Goal: Task Accomplishment & Management: Use online tool/utility

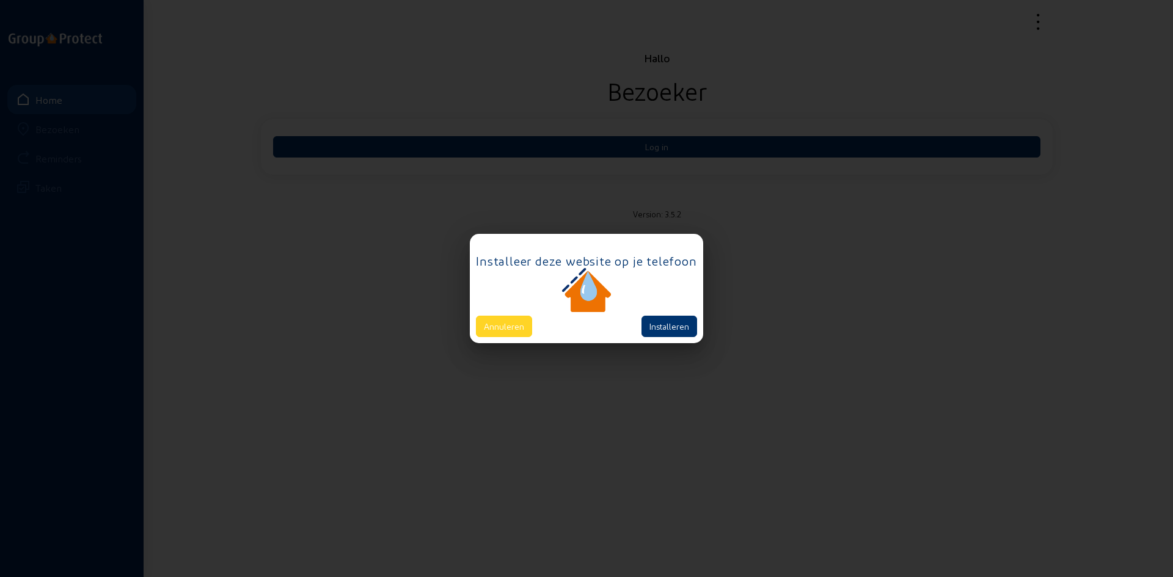
click at [511, 327] on button "Annuleren" at bounding box center [504, 326] width 56 height 21
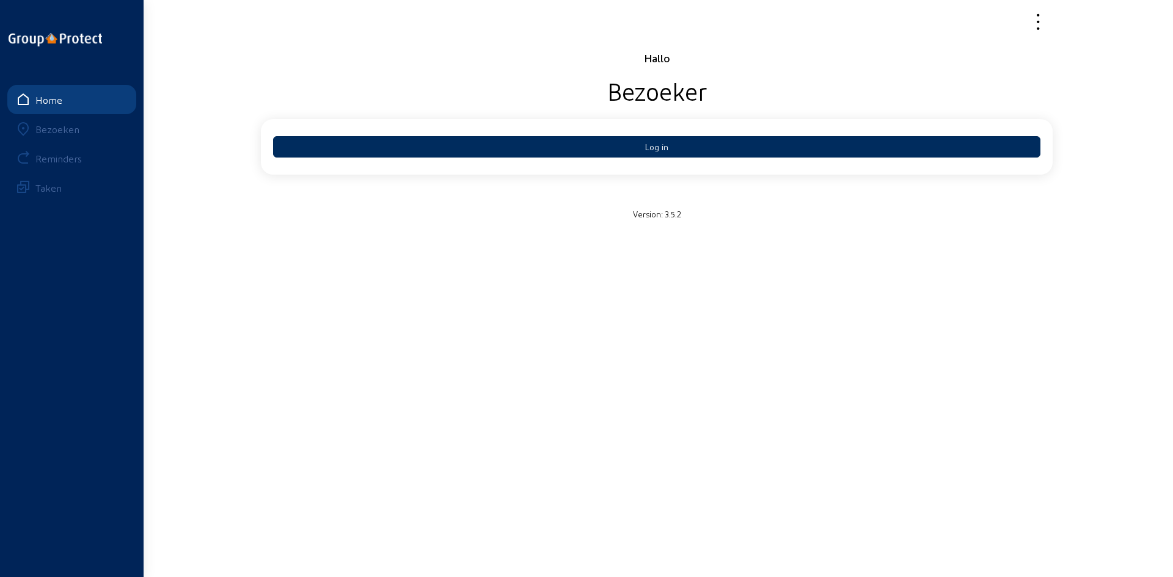
click at [622, 149] on button "Log in" at bounding box center [656, 146] width 767 height 21
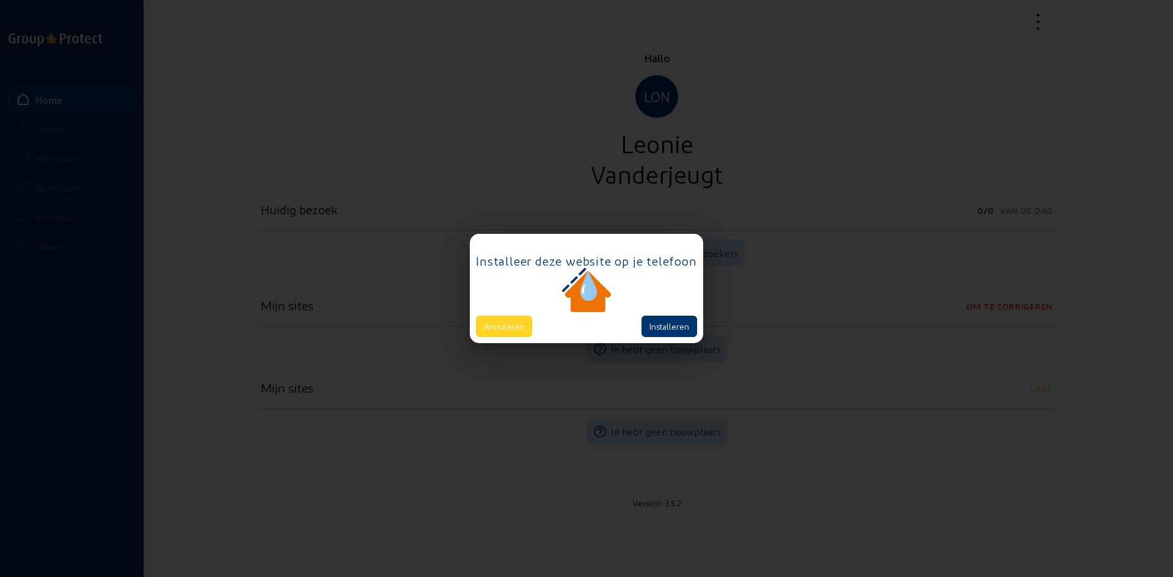
click at [505, 335] on button "Annuleren" at bounding box center [504, 326] width 56 height 21
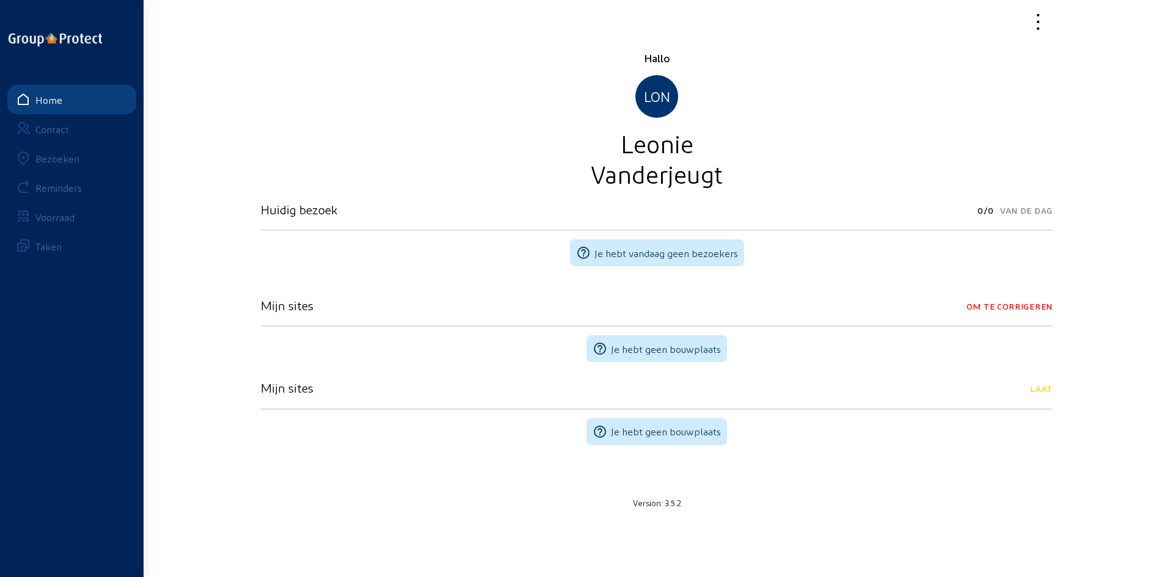
click at [75, 156] on div "Bezoeken" at bounding box center [57, 159] width 44 height 12
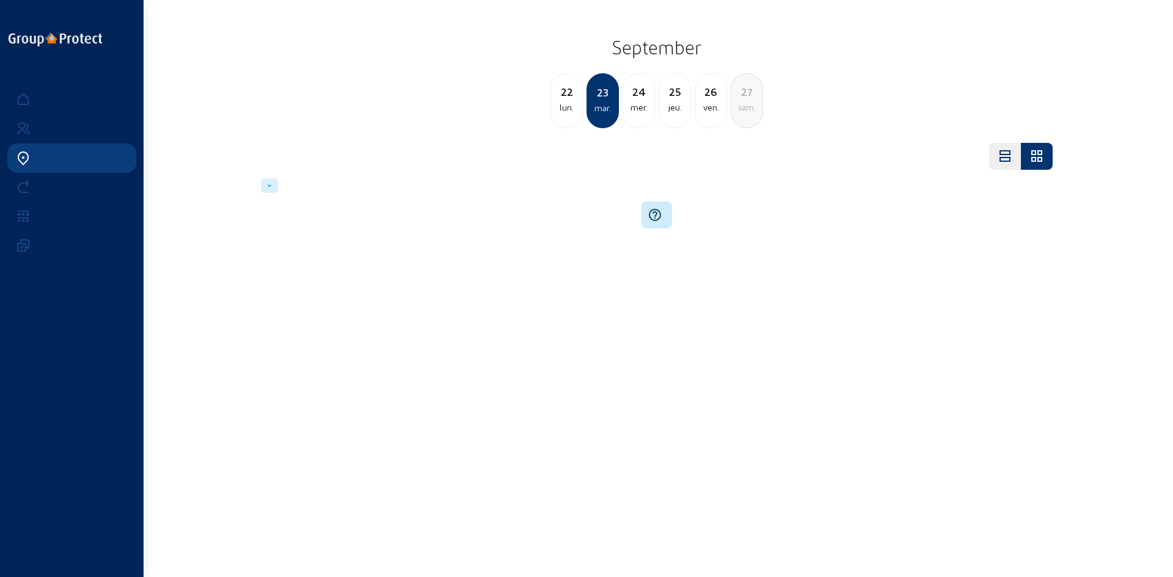
click at [48, 104] on link at bounding box center [71, 99] width 129 height 29
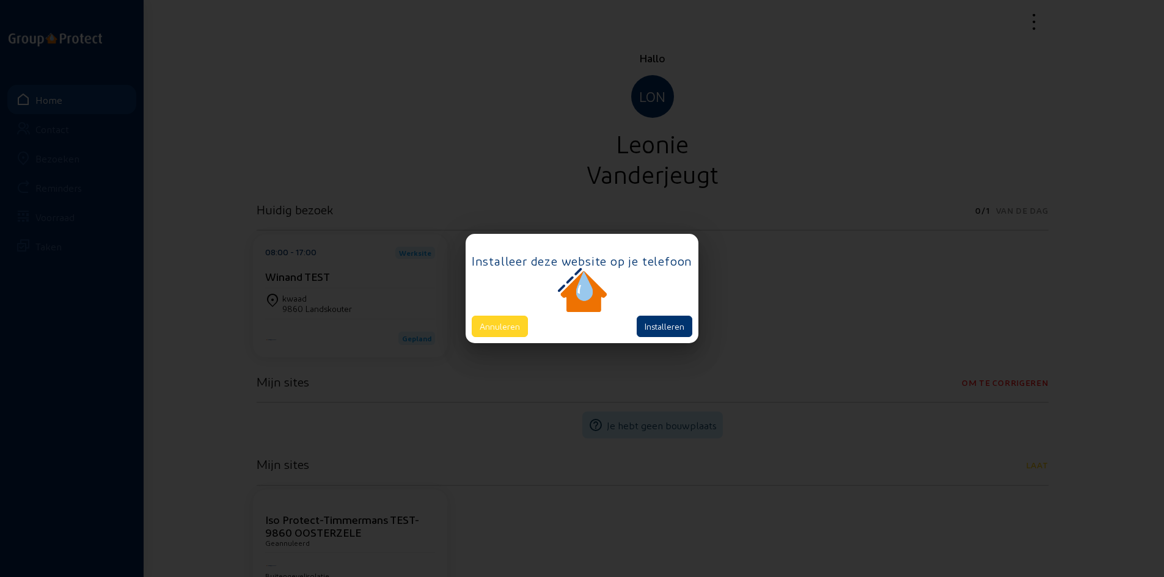
click at [526, 324] on button "Annuleren" at bounding box center [500, 326] width 56 height 21
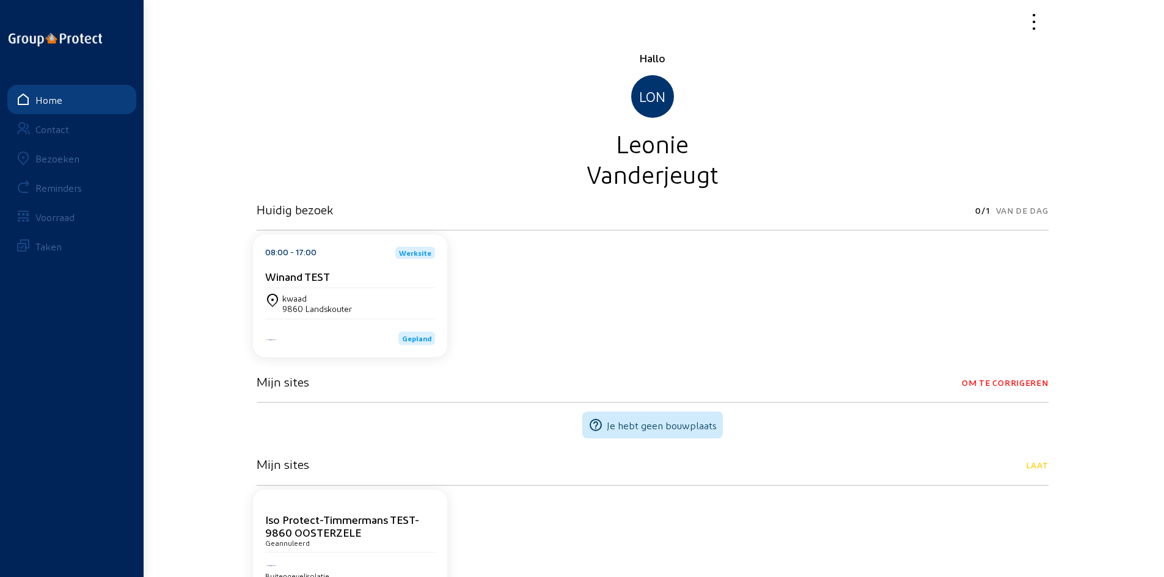
click at [726, 277] on div "08:00 - 17:00 Werksite Winand TEST kwaad 9860 Landskouter Gepland" at bounding box center [652, 296] width 806 height 130
click at [605, 335] on div "08:00 - 17:00 Werksite Winand TEST kwaad 9860 Landskouter Gepland" at bounding box center [652, 296] width 806 height 130
click at [373, 289] on div "kwaad 9860 Landskouter" at bounding box center [350, 303] width 170 height 31
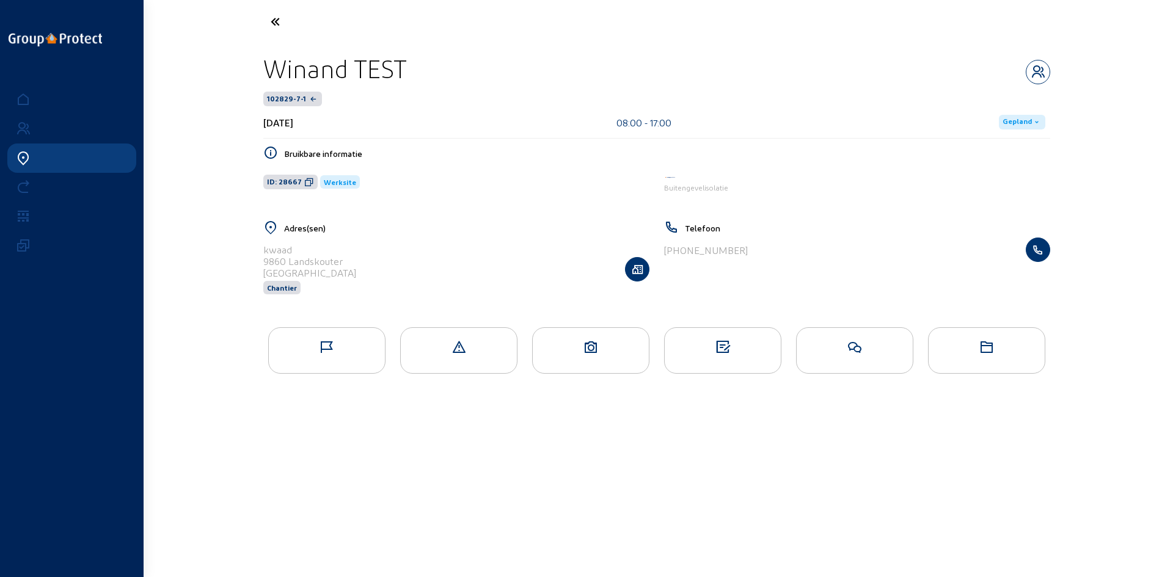
click at [282, 29] on icon at bounding box center [320, 21] width 112 height 21
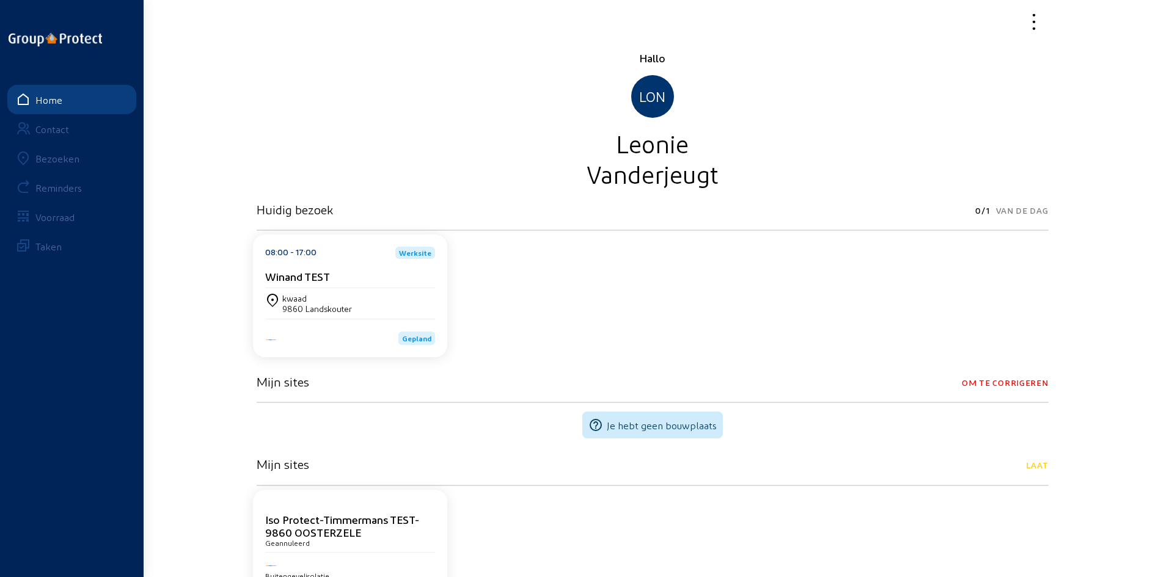
drag, startPoint x: 541, startPoint y: 283, endPoint x: 415, endPoint y: 280, distance: 125.9
click at [541, 283] on div "08:00 - 17:00 Werksite Winand TEST kwaad 9860 Landskouter Gepland" at bounding box center [652, 296] width 806 height 130
click at [359, 273] on div "Winand TEST" at bounding box center [350, 276] width 170 height 13
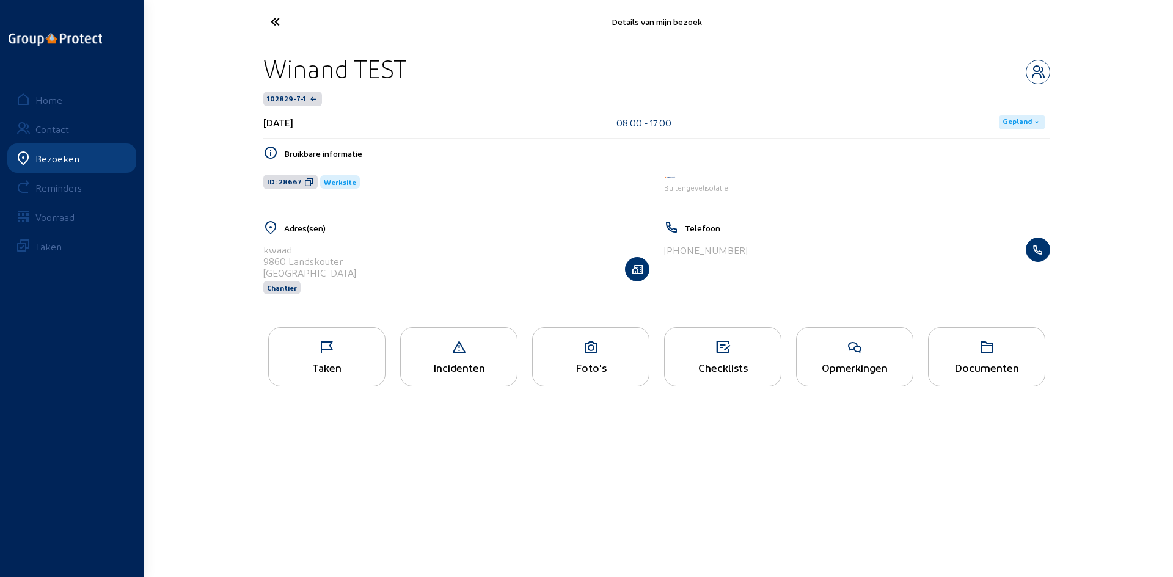
click at [279, 26] on icon at bounding box center [320, 21] width 112 height 21
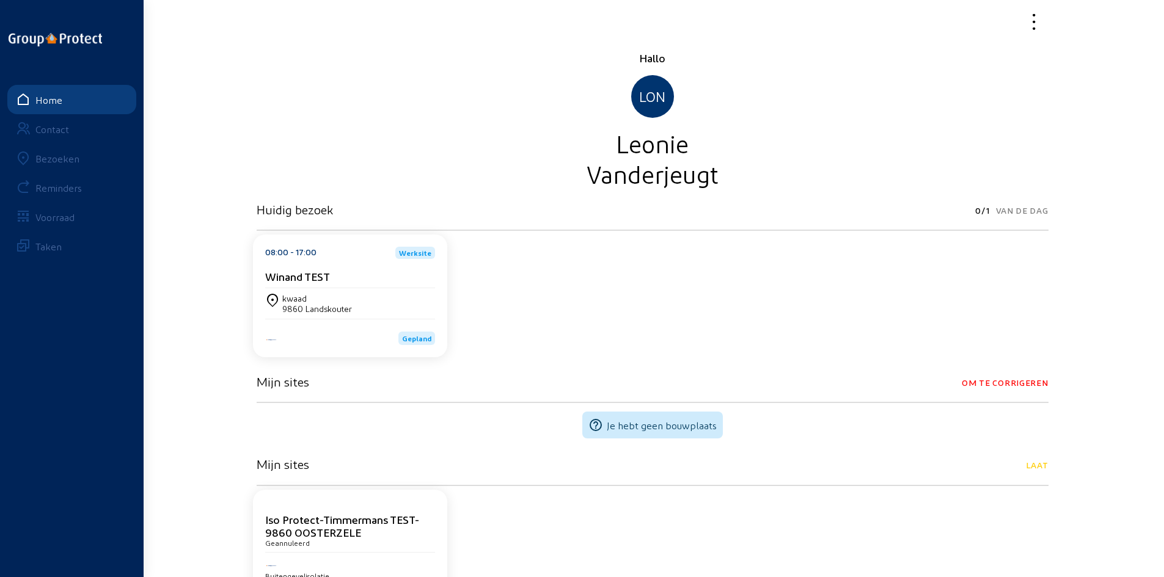
click at [384, 298] on div "kwaad 9860 Landskouter" at bounding box center [350, 303] width 170 height 21
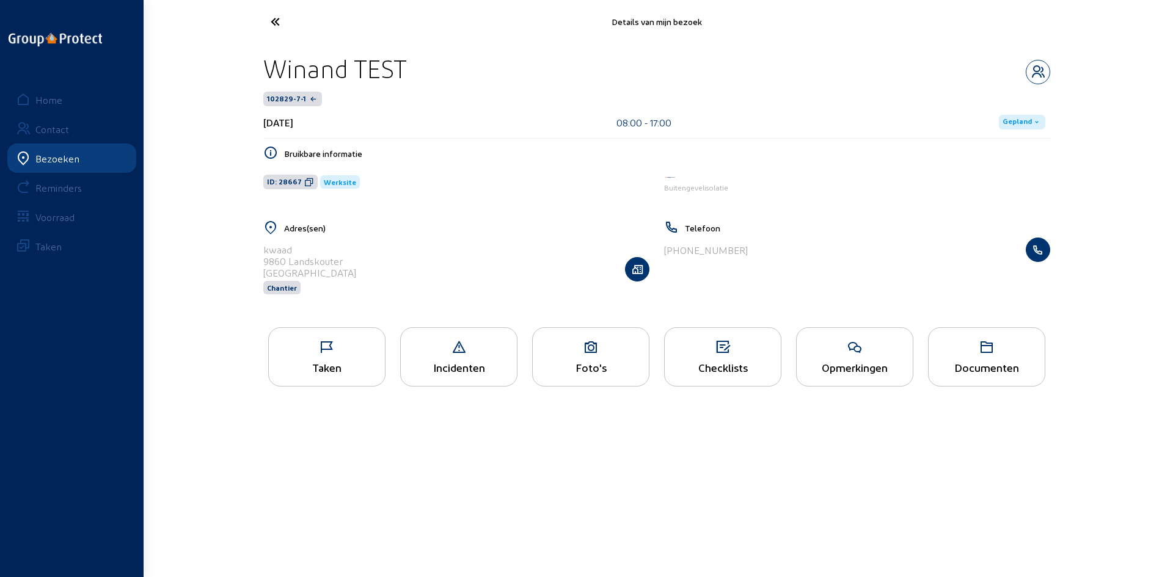
click at [870, 456] on main "Details van mijn bezoek Winand TEST 102829-7-1 [DATE] 08:00 - 17:00 Gepland Bru…" at bounding box center [586, 270] width 1173 height 541
click at [736, 370] on div "Checklists" at bounding box center [723, 367] width 116 height 13
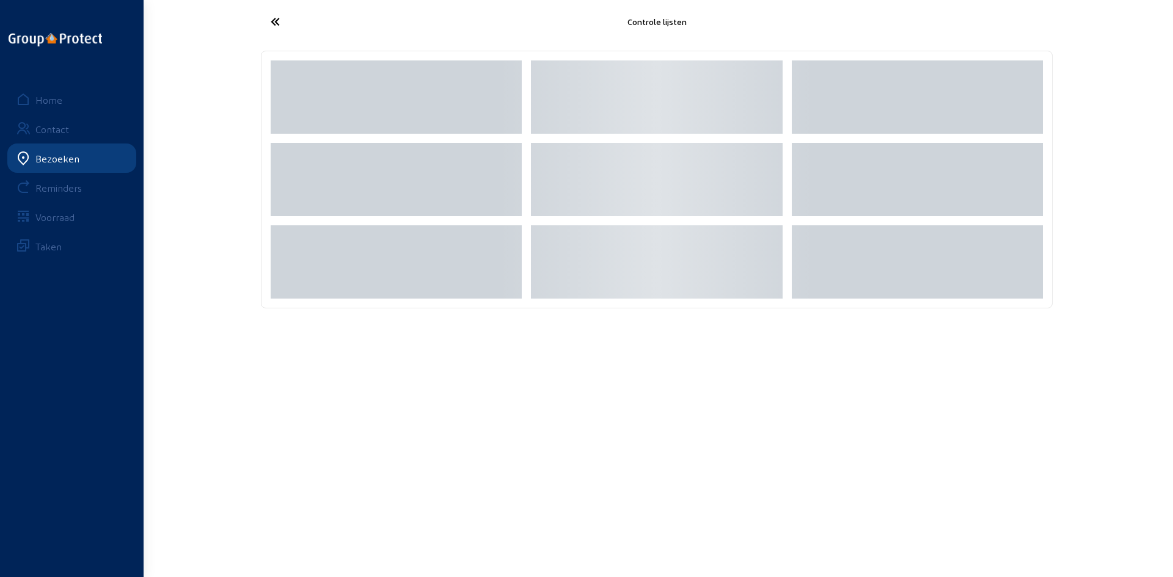
click at [280, 25] on icon at bounding box center [320, 21] width 112 height 21
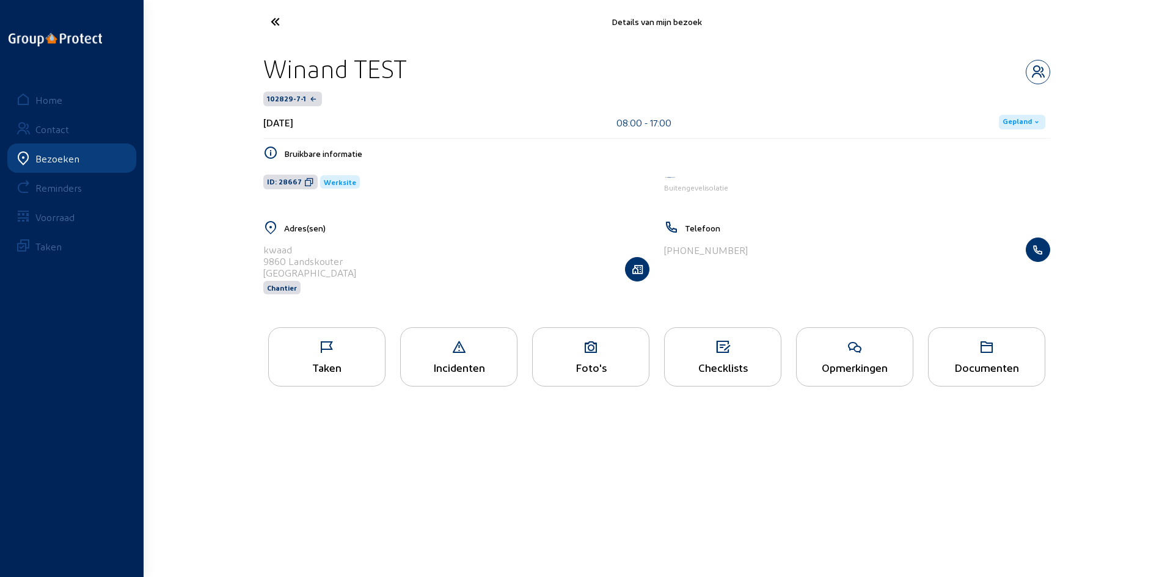
click at [45, 87] on link "Home" at bounding box center [71, 99] width 129 height 29
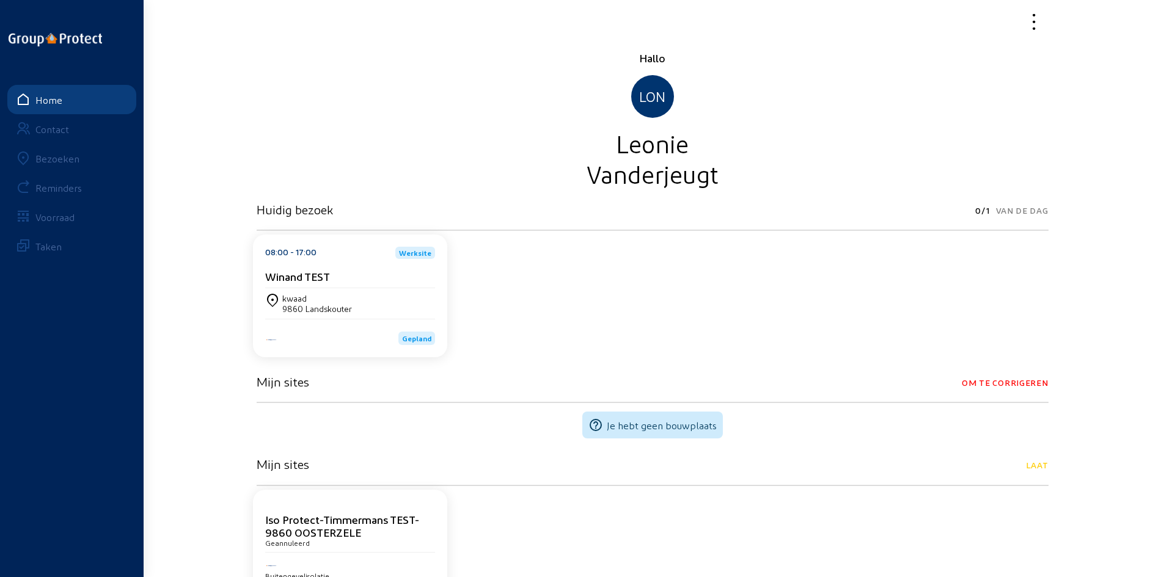
click at [54, 133] on div "Contact" at bounding box center [52, 129] width 34 height 12
click at [60, 125] on div "Contact" at bounding box center [52, 129] width 34 height 12
click at [64, 158] on div "Bezoeken" at bounding box center [57, 159] width 44 height 12
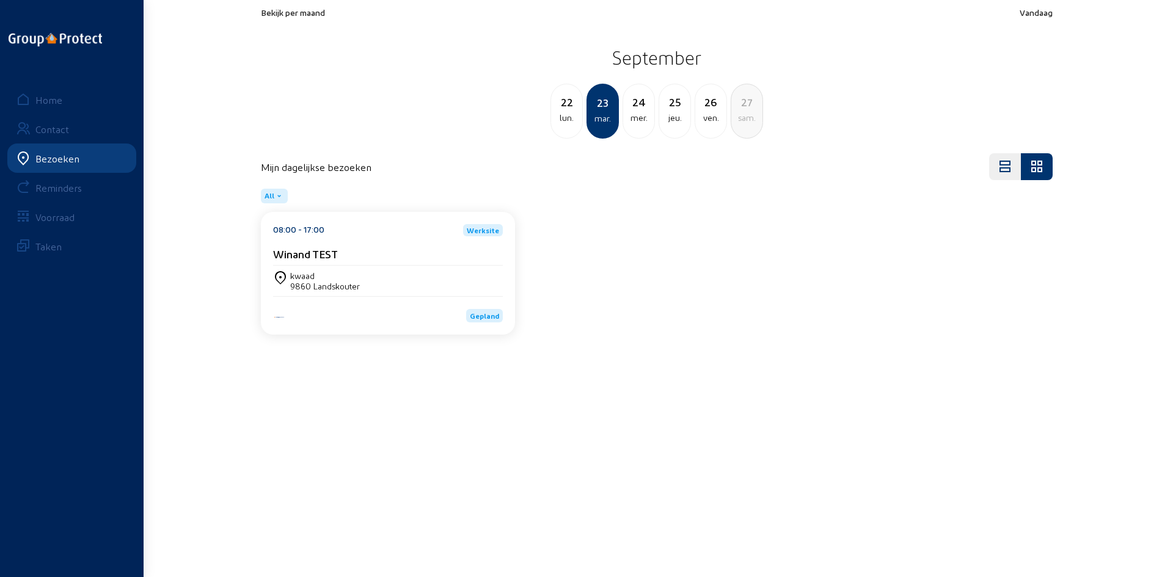
click at [65, 189] on div "Reminders" at bounding box center [58, 188] width 46 height 12
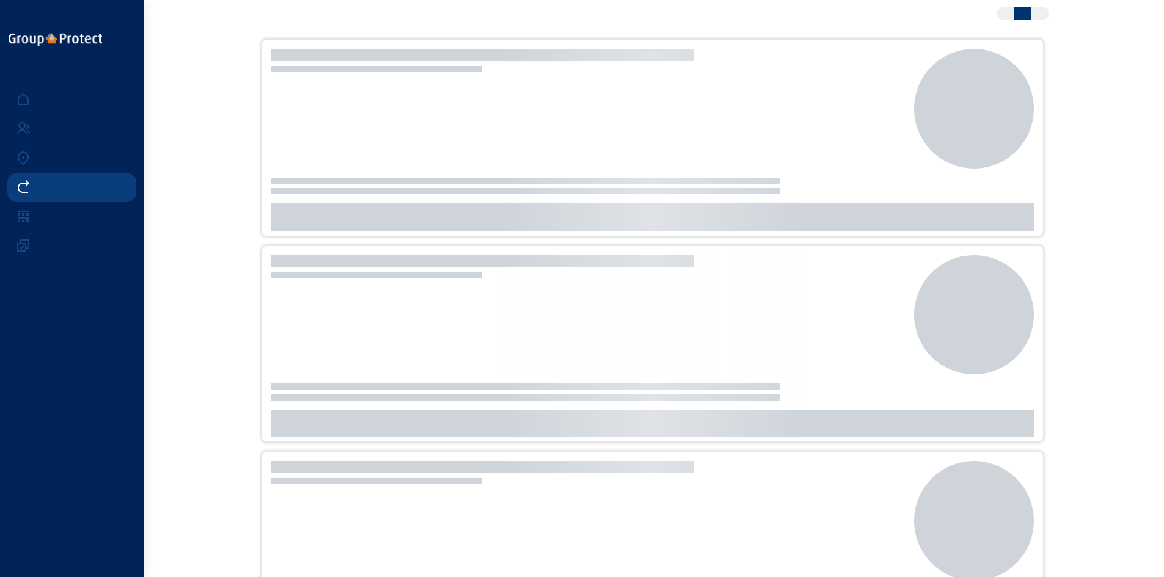
click at [61, 150] on link at bounding box center [71, 158] width 129 height 29
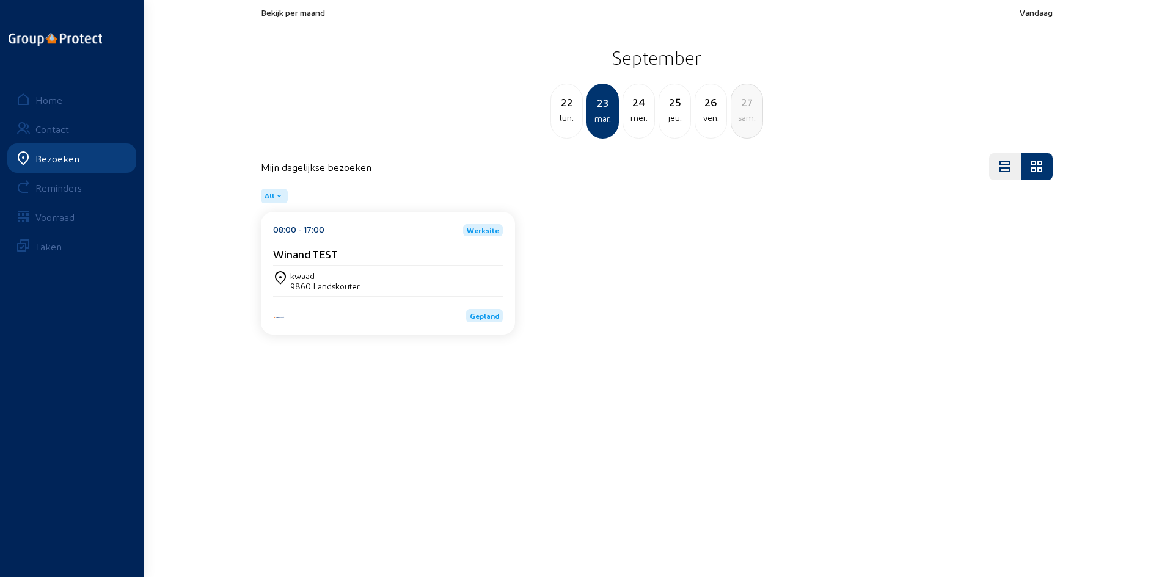
click at [62, 100] on div "Home" at bounding box center [48, 100] width 27 height 12
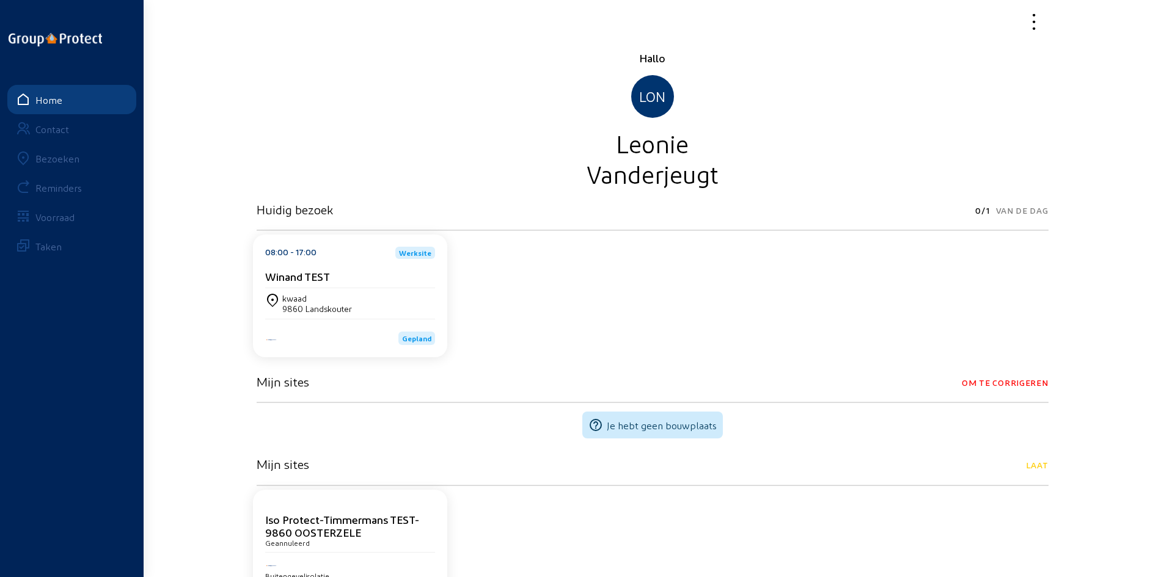
click at [426, 275] on div "Winand TEST" at bounding box center [350, 276] width 170 height 13
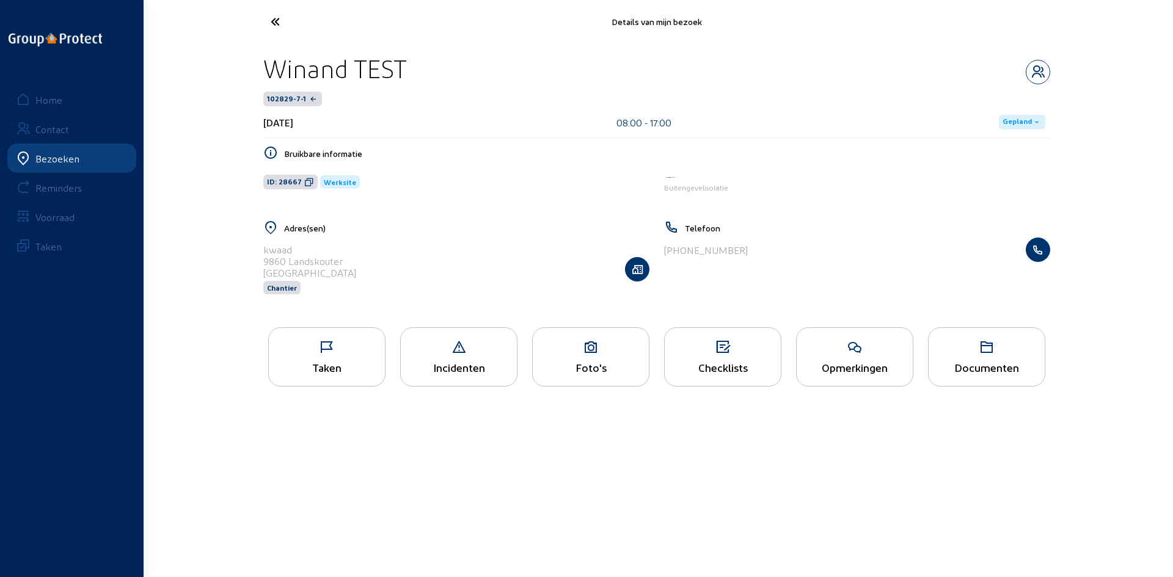
click at [726, 351] on icon at bounding box center [723, 347] width 116 height 15
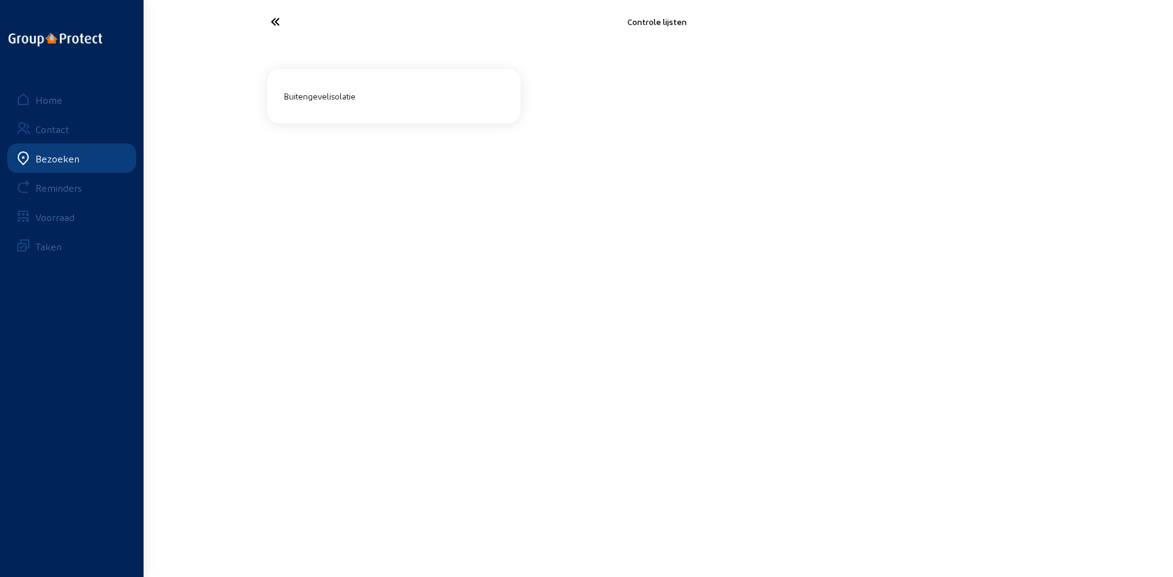
click at [330, 101] on div "Buitengevelisolatie" at bounding box center [393, 96] width 229 height 20
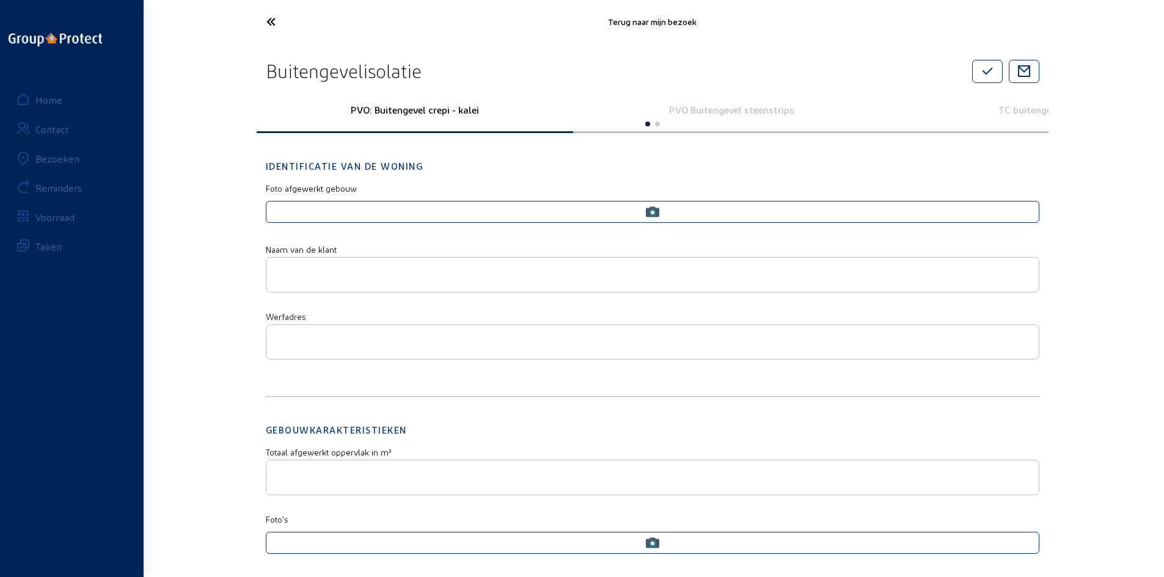
click at [1025, 107] on p "TC buitengevelisolatie" at bounding box center [1047, 110] width 299 height 12
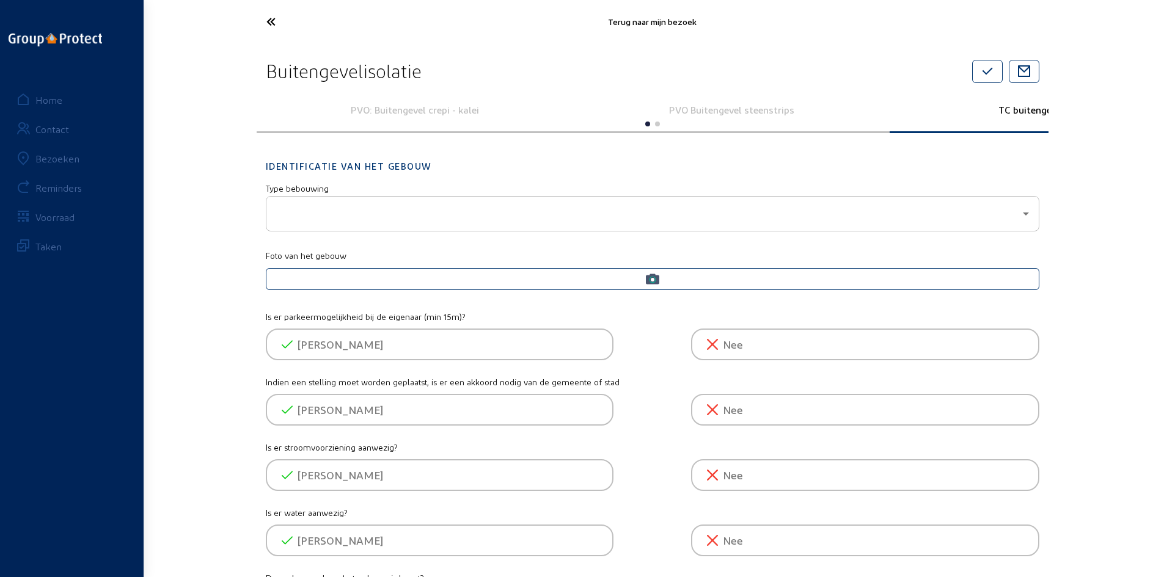
click at [1036, 120] on div at bounding box center [653, 123] width 792 height 12
click at [1041, 113] on p "TC buitengevelisolatie" at bounding box center [1047, 110] width 299 height 12
click at [746, 113] on p "PVO Buitengevel steenstrips" at bounding box center [730, 110] width 299 height 12
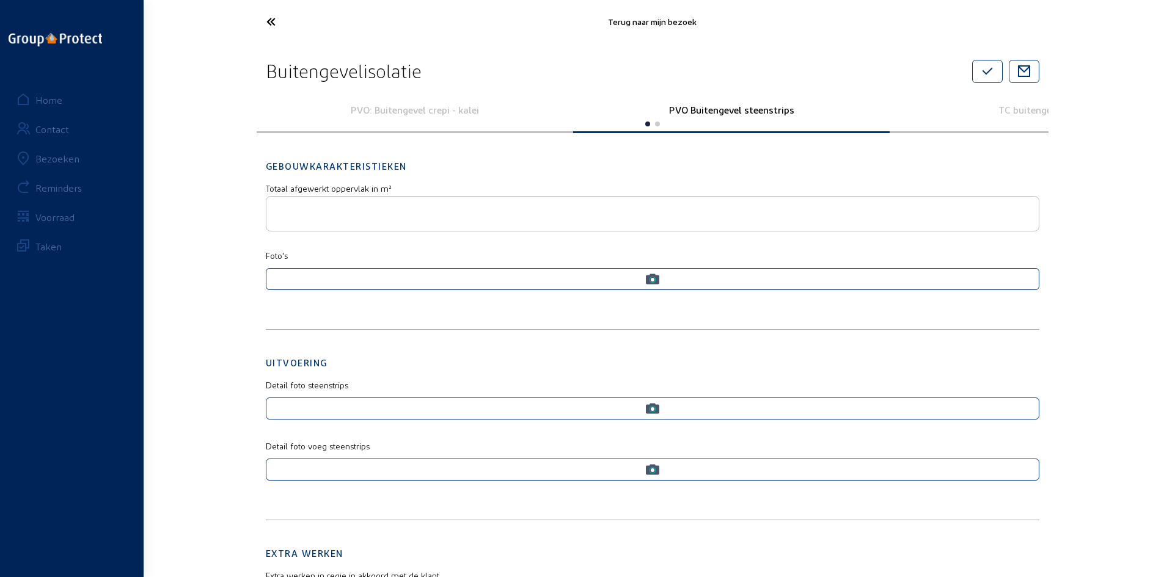
click at [465, 114] on p "PVO: Buitengevel crepi - kalei" at bounding box center [414, 110] width 299 height 12
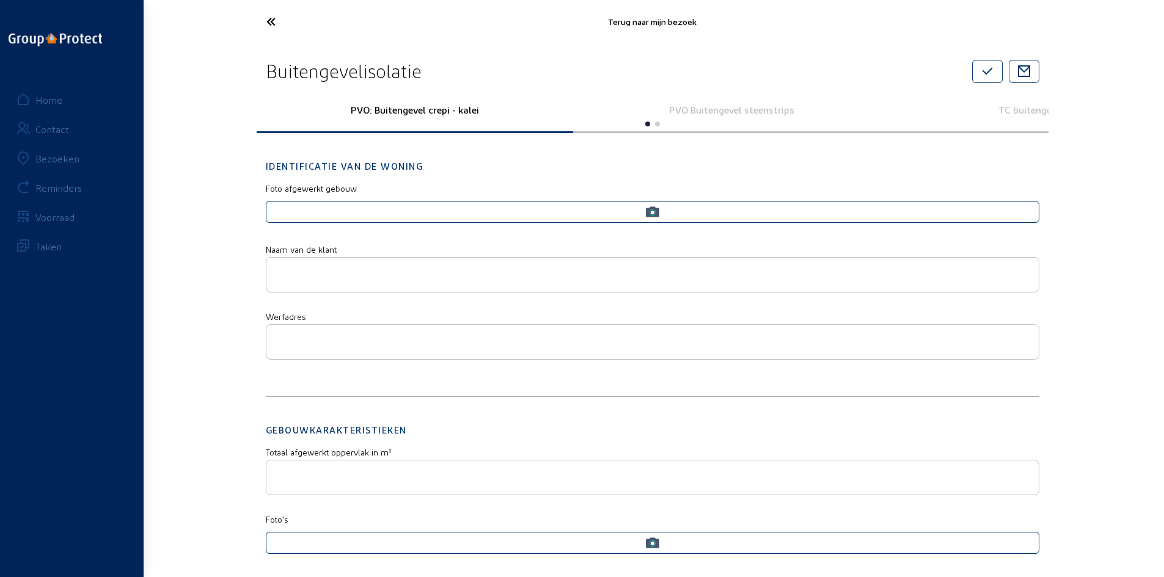
click at [271, 21] on icon at bounding box center [316, 21] width 112 height 21
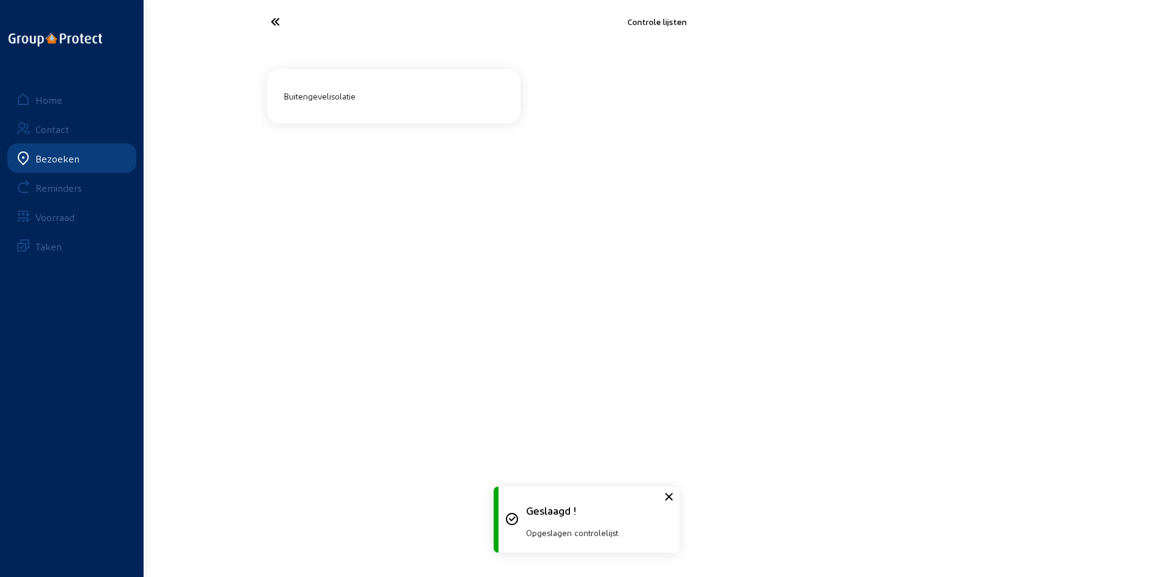
click at [64, 129] on div "Contact" at bounding box center [52, 129] width 34 height 12
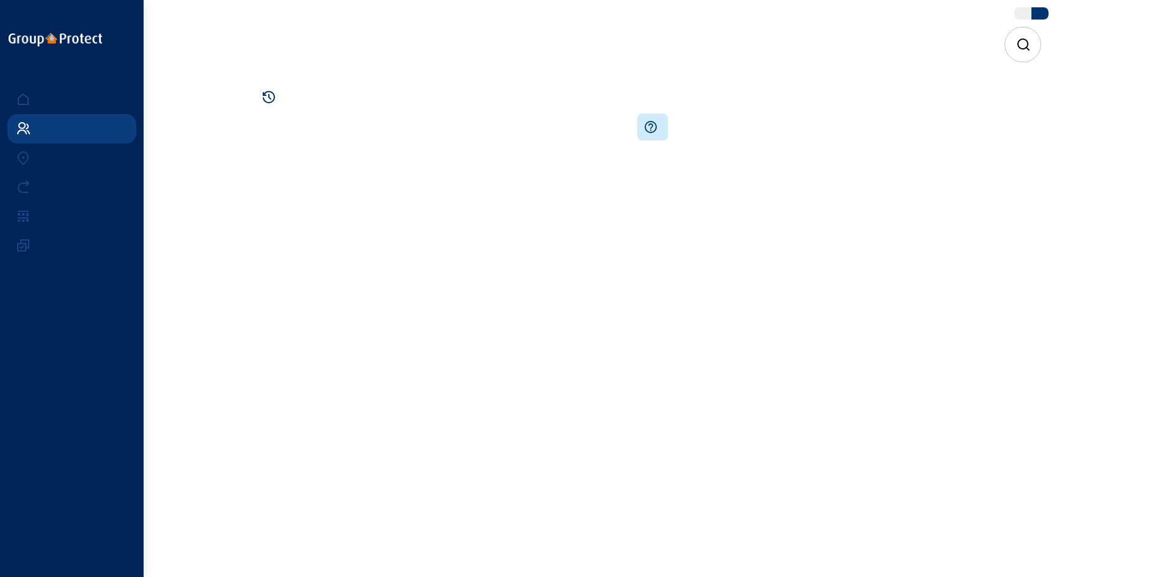
click at [59, 159] on link at bounding box center [71, 158] width 129 height 29
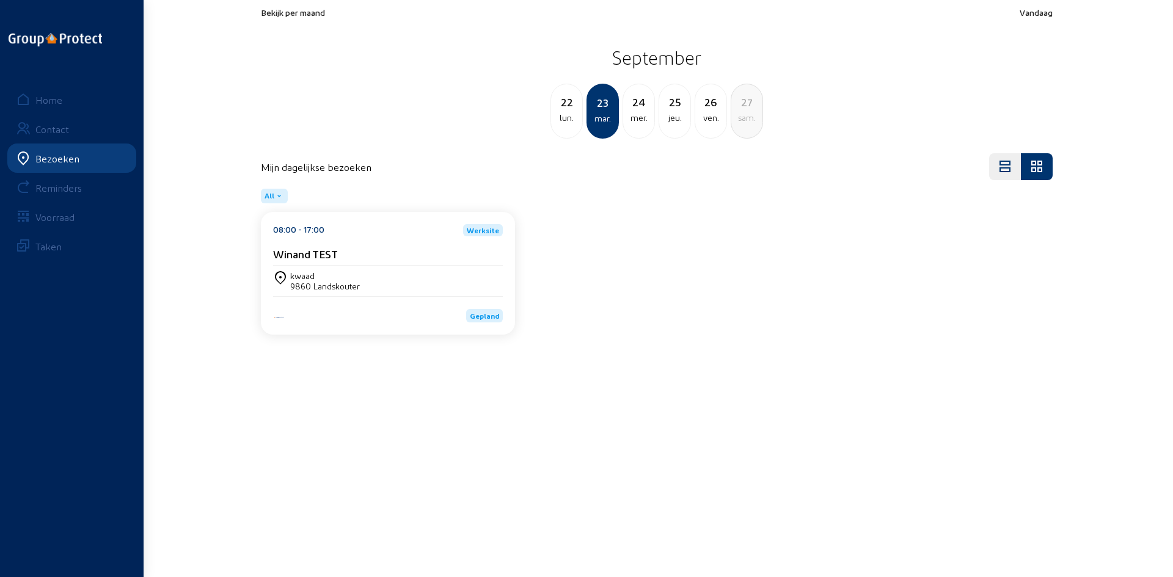
click at [396, 258] on div "Winand TEST" at bounding box center [388, 253] width 230 height 13
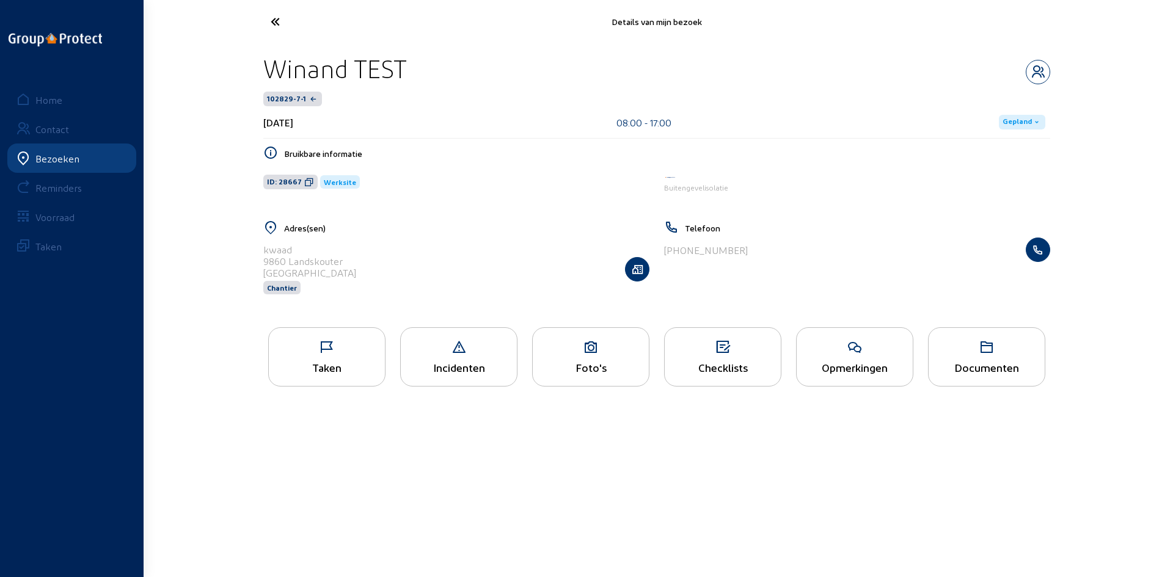
drag, startPoint x: 541, startPoint y: 439, endPoint x: 225, endPoint y: 319, distance: 338.5
click at [526, 434] on main "Details van mijn bezoek Winand TEST 102829-7-1 [DATE] 08:00 - 17:00 Gepland Bru…" at bounding box center [586, 270] width 1173 height 541
click at [73, 159] on div "Bezoeken" at bounding box center [57, 159] width 44 height 12
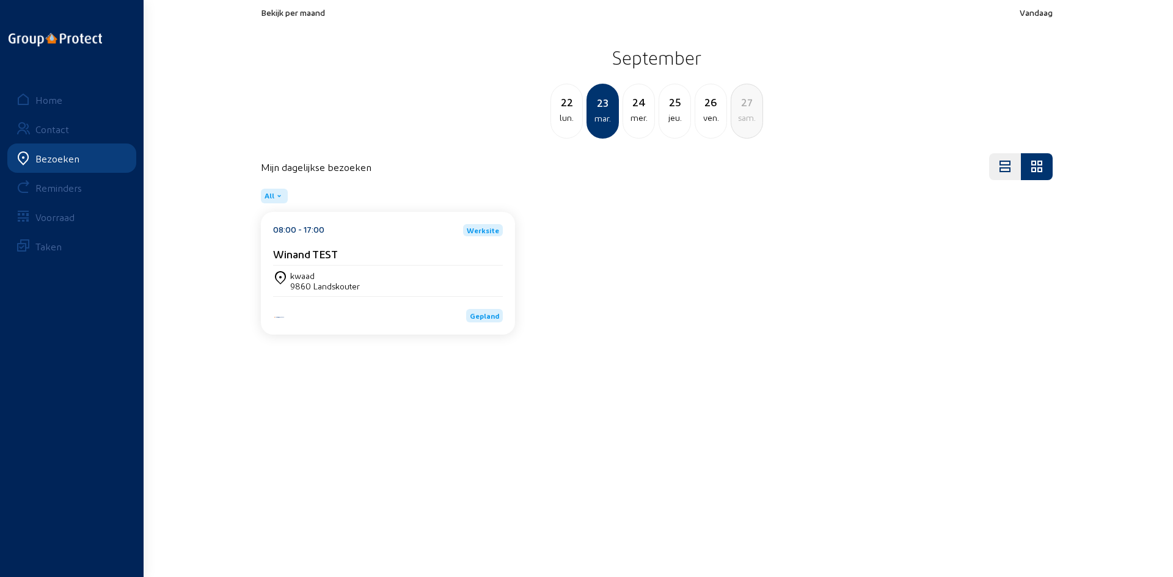
click at [391, 283] on div "kwaad 9860 Landskouter" at bounding box center [388, 281] width 230 height 21
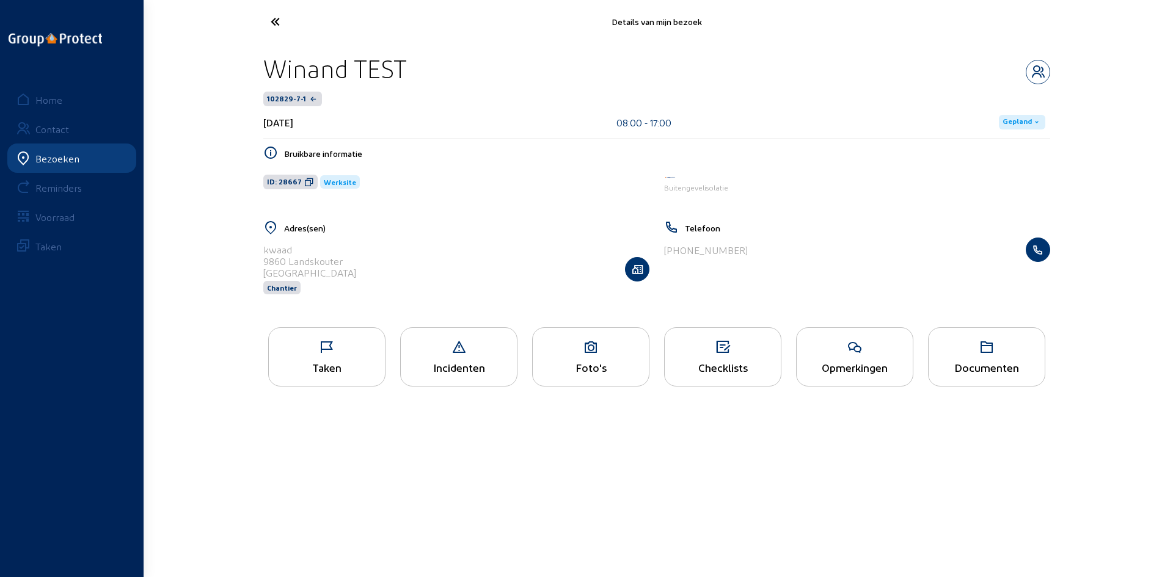
click at [59, 160] on div "Bezoeken" at bounding box center [57, 159] width 44 height 12
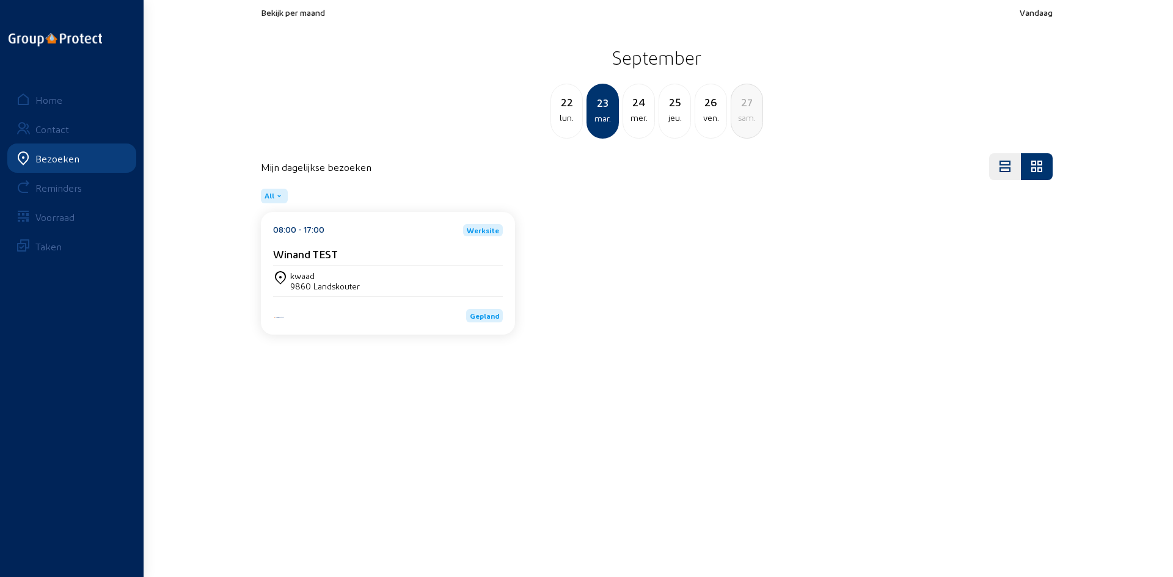
drag, startPoint x: 1008, startPoint y: 312, endPoint x: 566, endPoint y: 316, distance: 441.6
click at [973, 308] on div "08:00 - 17:00 Werksite Winand TEST kwaad 9860 Landskouter Gepland" at bounding box center [656, 276] width 806 height 128
click at [382, 272] on div "kwaad 9860 Landskouter" at bounding box center [388, 281] width 230 height 21
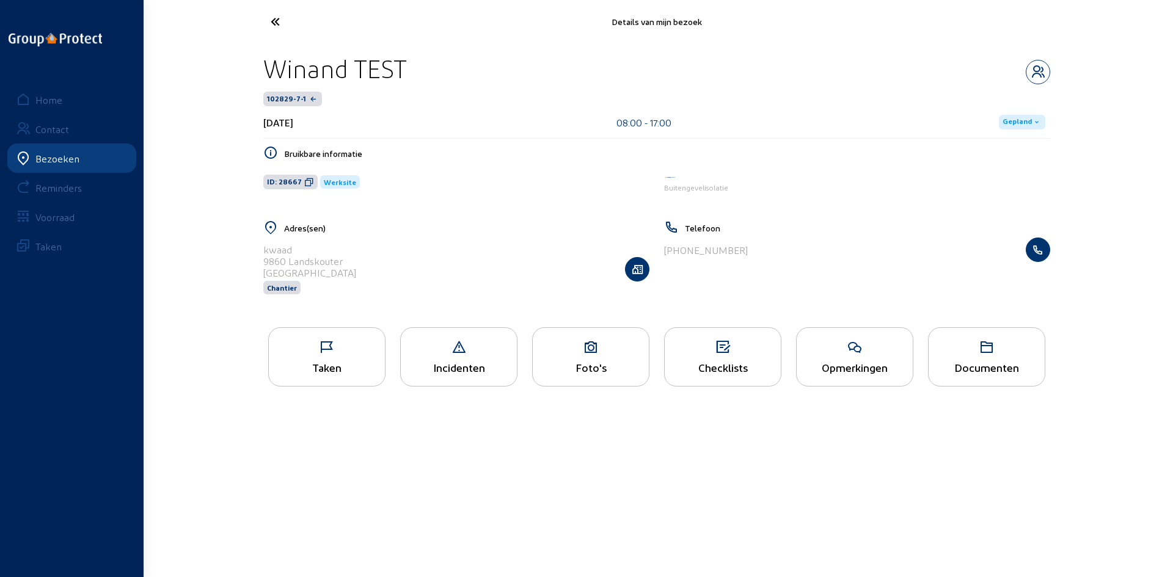
click at [508, 482] on main "Details van mijn bezoek Winand TEST 102829-7-1 [DATE] 08:00 - 17:00 Gepland Bru…" at bounding box center [586, 270] width 1173 height 541
click at [424, 451] on main "Details van mijn bezoek Winand TEST 102829-7-1 [DATE] 08:00 - 17:00 Gepland Bru…" at bounding box center [586, 270] width 1173 height 541
click at [559, 428] on main "Details van mijn bezoek Winand TEST 102829-7-1 [DATE] 08:00 - 17:00 Gepland Bru…" at bounding box center [586, 270] width 1173 height 541
click at [313, 364] on div "Taken" at bounding box center [327, 367] width 116 height 13
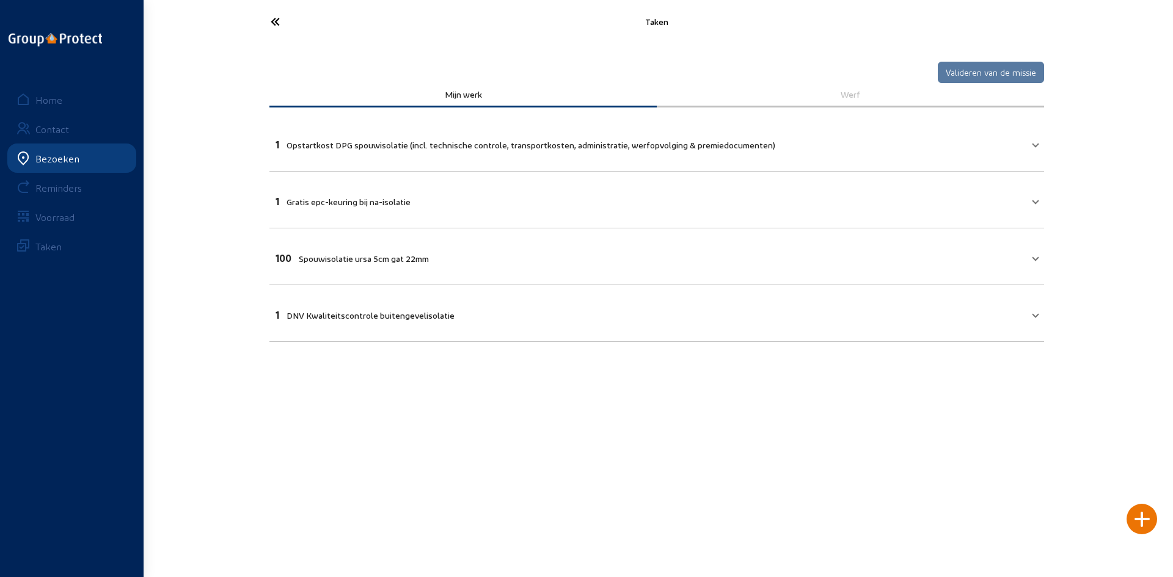
click at [275, 20] on icon at bounding box center [320, 21] width 112 height 21
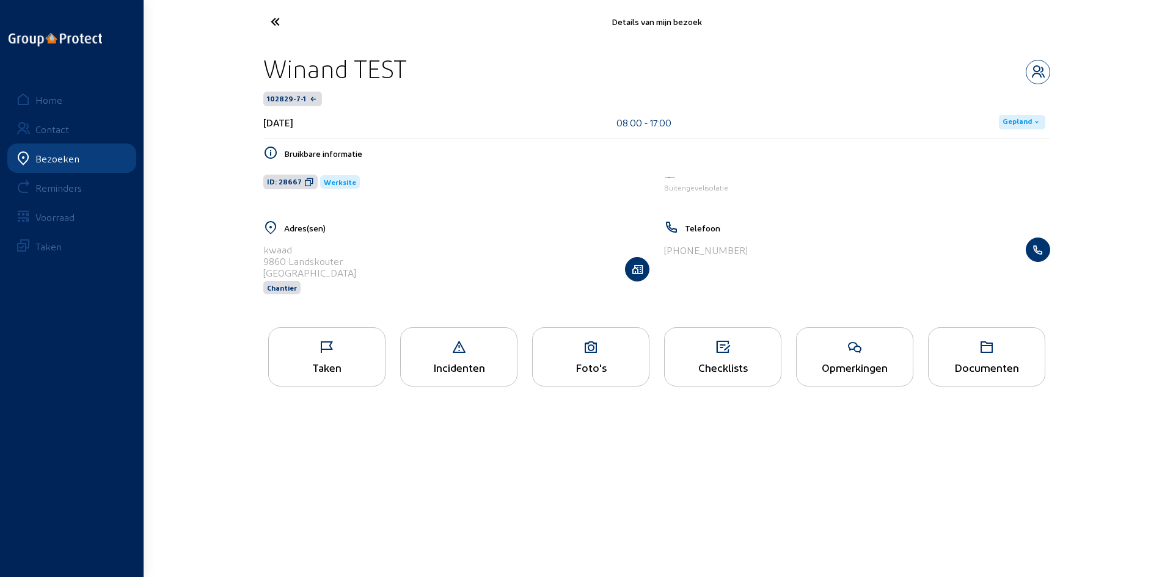
click at [58, 151] on link "Bezoeken" at bounding box center [71, 158] width 129 height 29
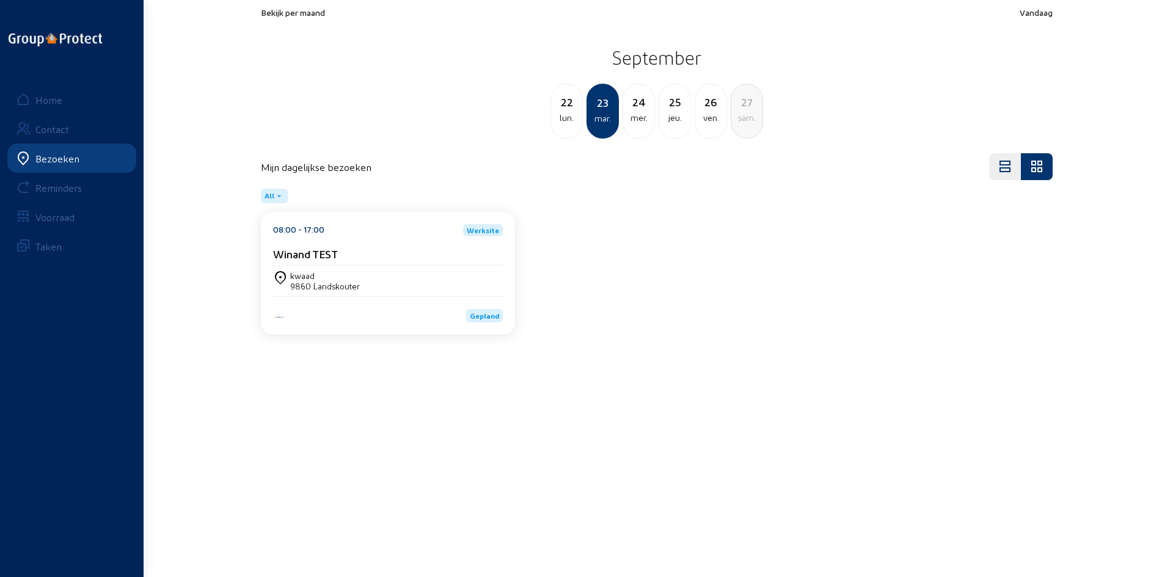
click at [351, 280] on div "kwaad" at bounding box center [325, 276] width 70 height 10
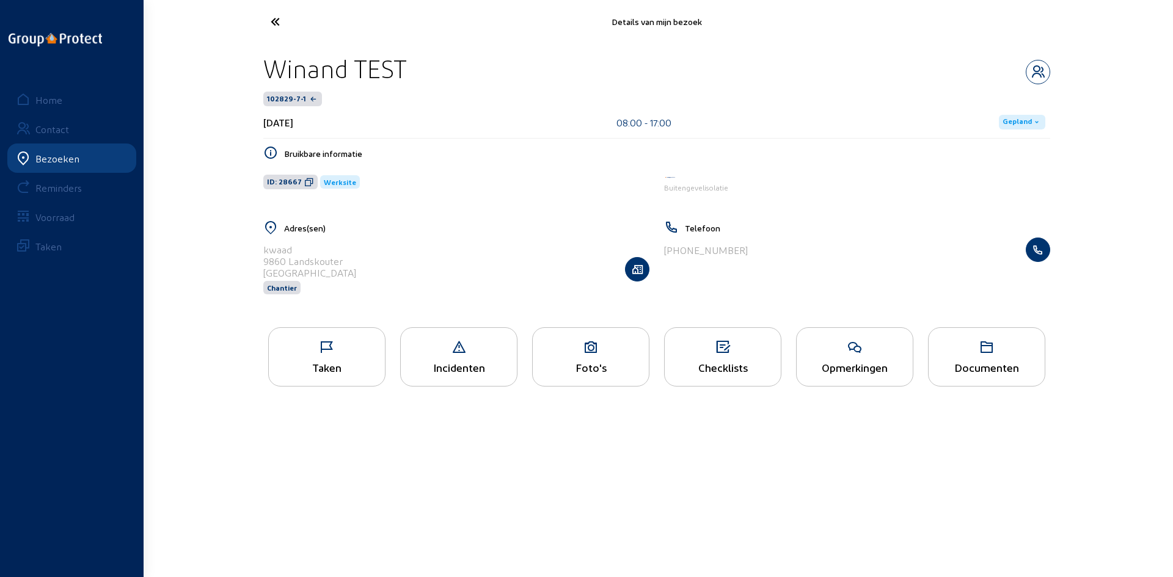
click at [334, 362] on div "Taken" at bounding box center [327, 367] width 116 height 13
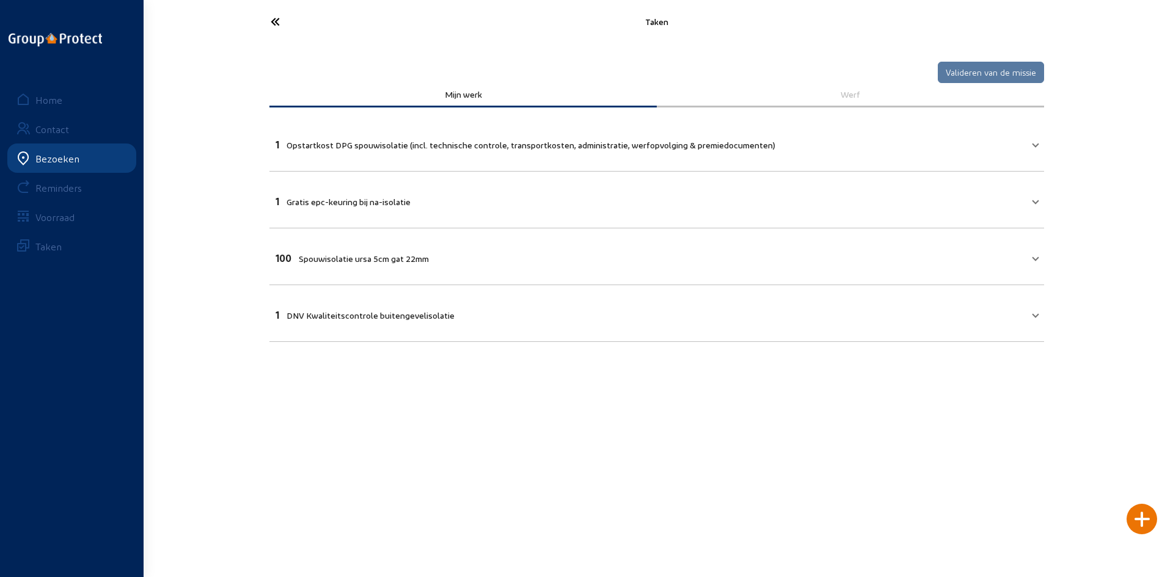
click at [1035, 321] on mat-expansion-panel-header "1 DNV Kwaliteitscontrole buitengevelisolatie" at bounding box center [656, 314] width 774 height 42
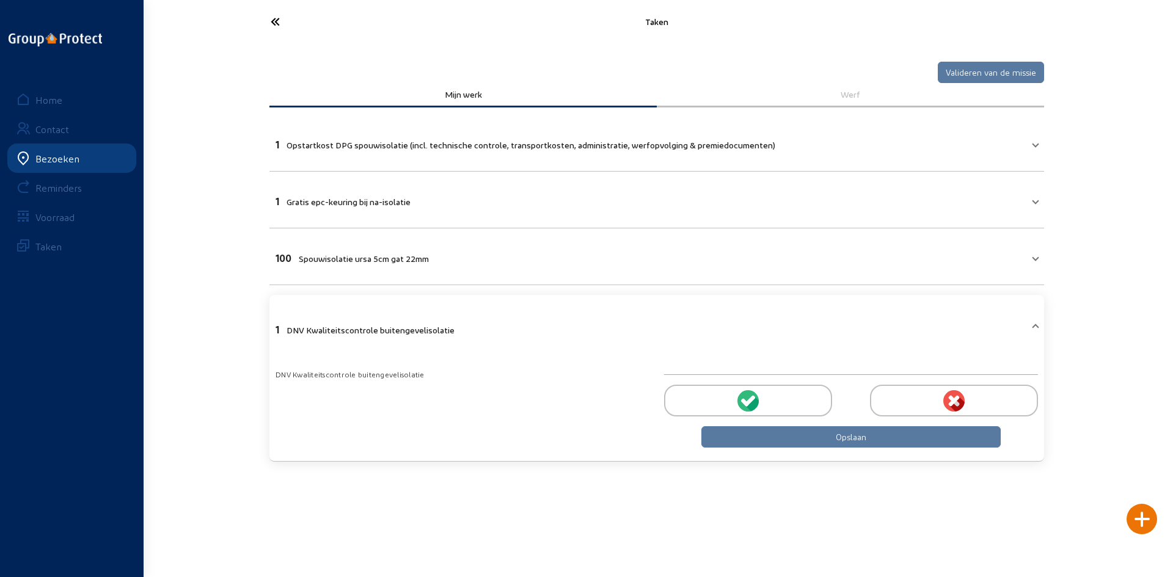
click at [626, 508] on main "[PERSON_NAME] van de missie [PERSON_NAME] werk Werf 1 Opstartkost DPG spouwisol…" at bounding box center [586, 270] width 1173 height 541
